Goal: Check status: Check status

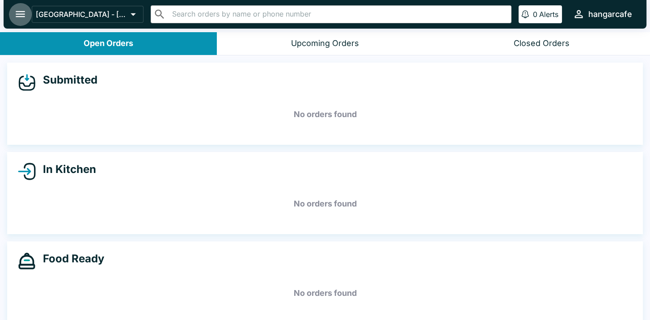
click at [19, 16] on icon "open drawer" at bounding box center [20, 14] width 9 height 6
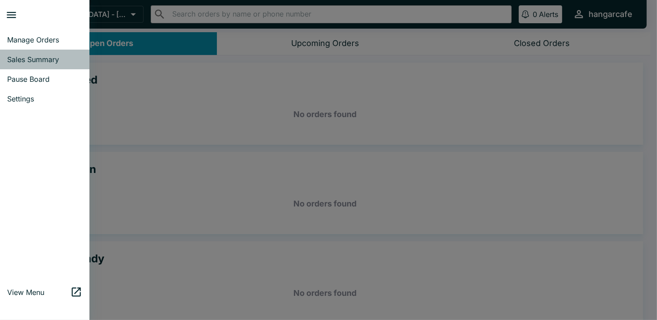
click at [45, 59] on span "Sales Summary" at bounding box center [44, 59] width 75 height 9
select select "03:00"
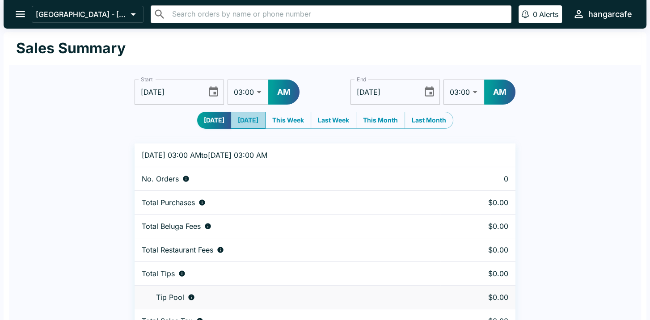
click at [253, 121] on button "[DATE]" at bounding box center [248, 120] width 35 height 17
type input "[DATE]"
